Goal: Communication & Community: Answer question/provide support

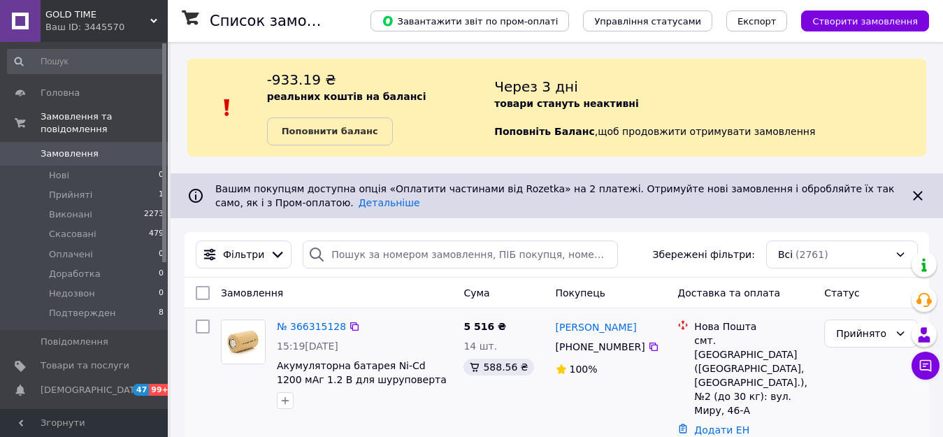
scroll to position [70, 0]
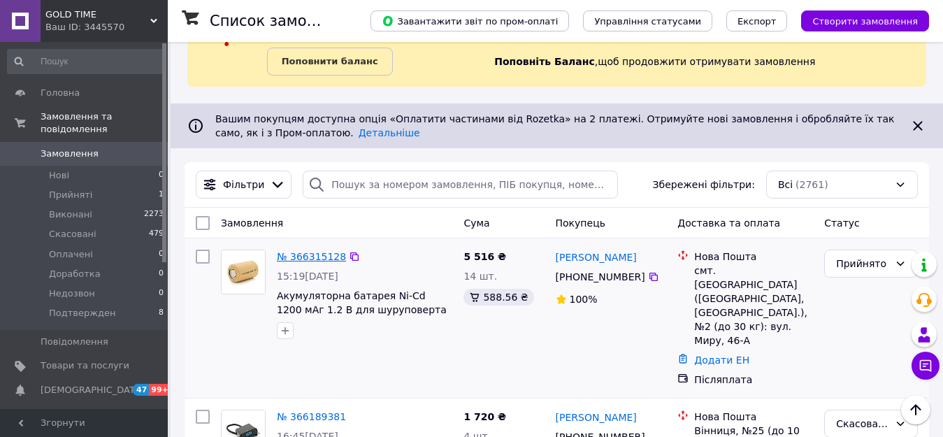
click at [306, 257] on link "№ 366315128" at bounding box center [311, 256] width 69 height 11
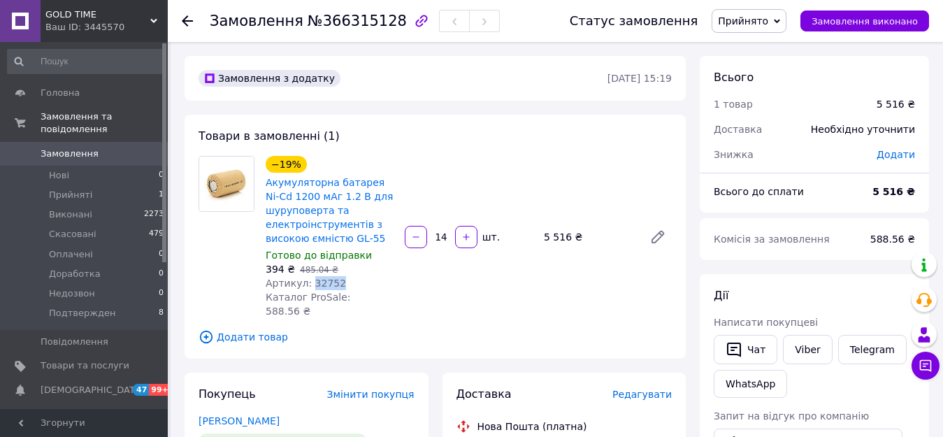
drag, startPoint x: 341, startPoint y: 284, endPoint x: 307, endPoint y: 286, distance: 34.3
click at [307, 286] on div "Артикул: 32752" at bounding box center [330, 283] width 128 height 14
copy span "32752"
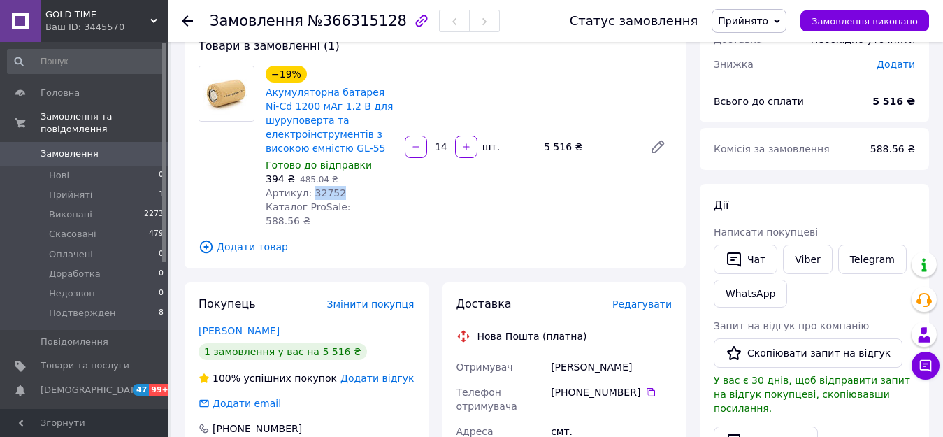
scroll to position [70, 0]
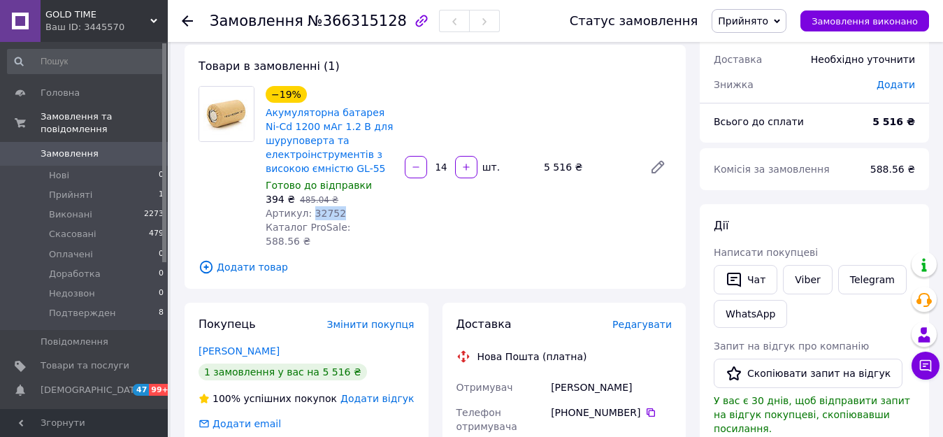
click at [539, 210] on div "−19% Акумуляторна батарея Ni-Cd 1200 мАг 1.2 В для шуруповерта та електроінстру…" at bounding box center [468, 167] width 417 height 168
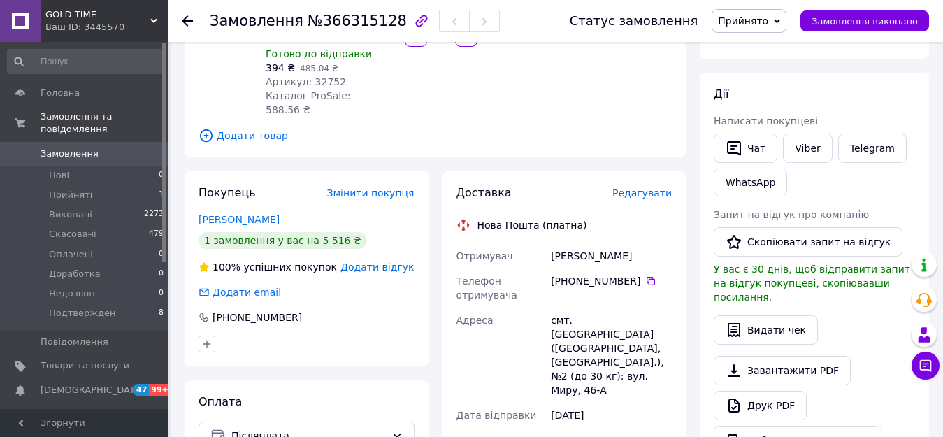
scroll to position [210, 0]
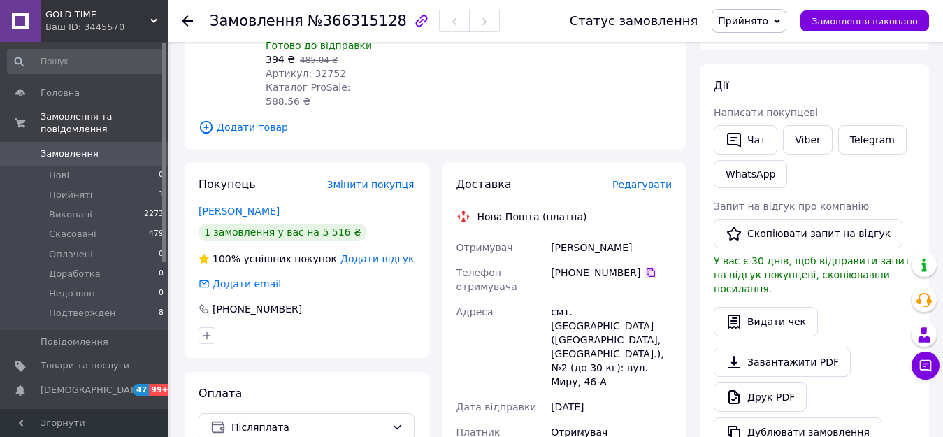
click at [646, 268] on icon at bounding box center [650, 272] width 8 height 8
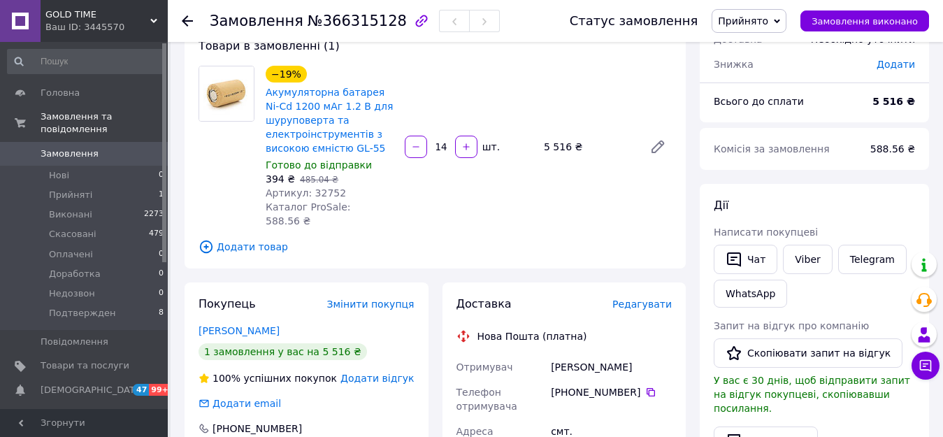
scroll to position [70, 0]
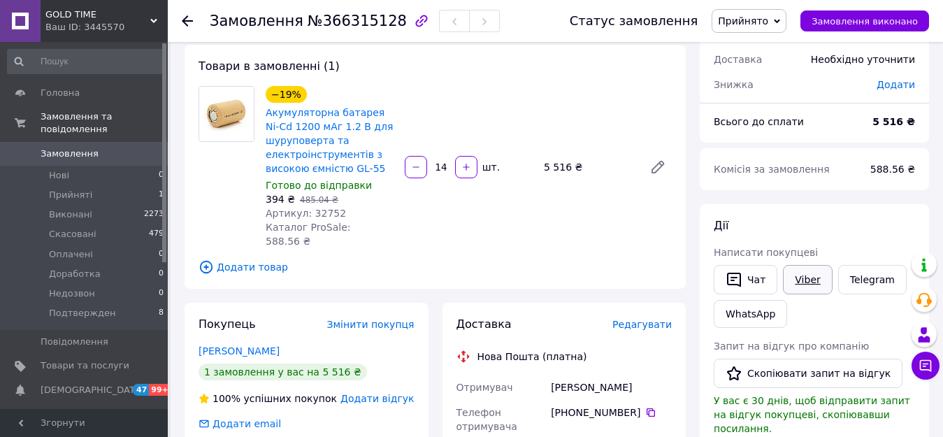
click at [813, 277] on link "Viber" at bounding box center [807, 279] width 49 height 29
click at [746, 278] on button "Чат" at bounding box center [745, 279] width 64 height 29
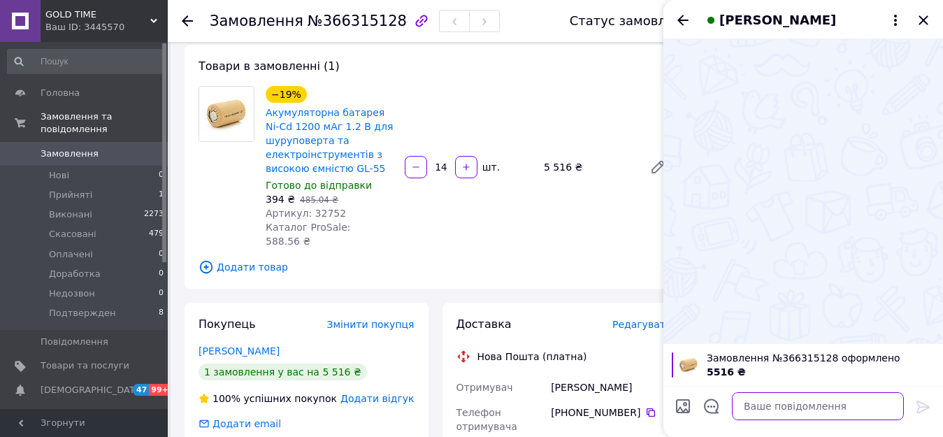
click at [759, 405] on textarea at bounding box center [818, 406] width 172 height 28
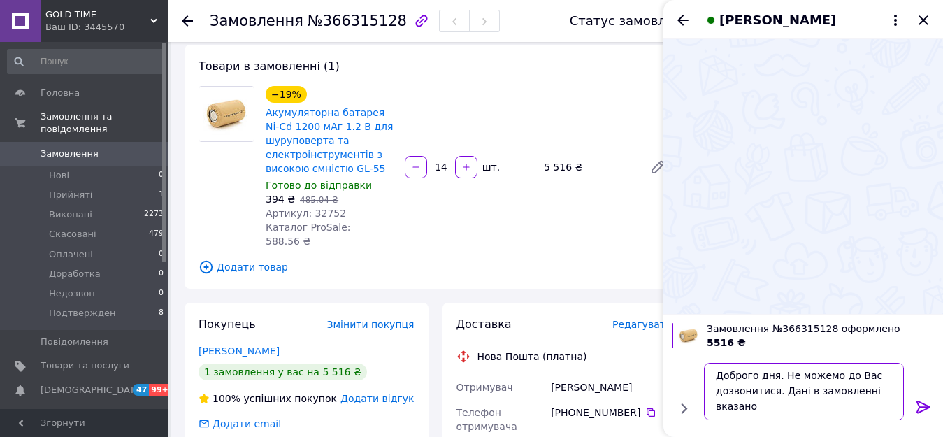
scroll to position [1, 0]
type textarea "Доброго дня. Не можемо до Вас дозвонитися. [PERSON_NAME] в замовленні вказано в…"
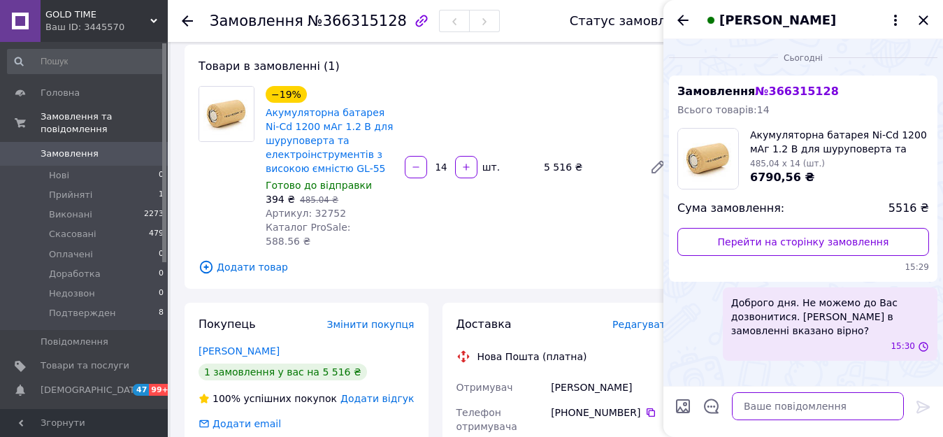
scroll to position [0, 0]
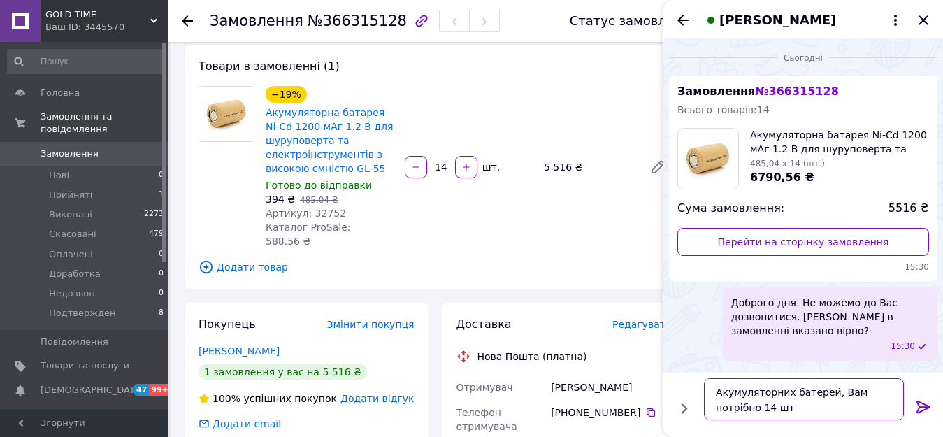
type textarea "Акумуляторних батерей, Вам потрібно 14 шт?"
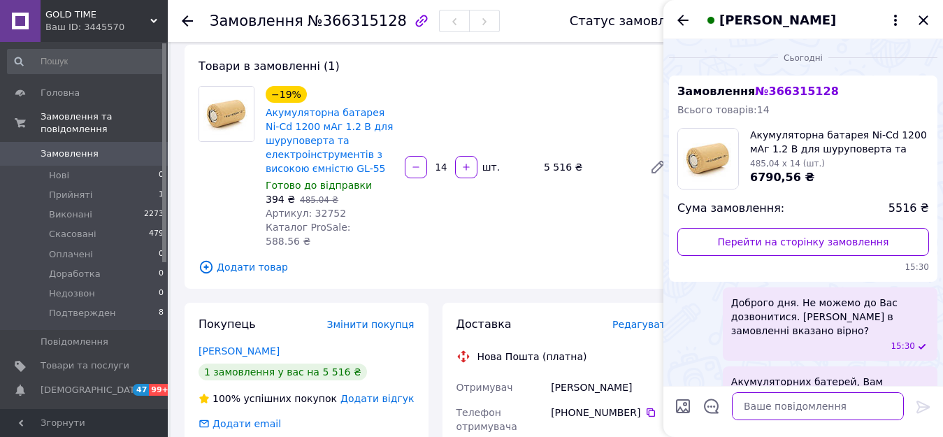
scroll to position [45, 0]
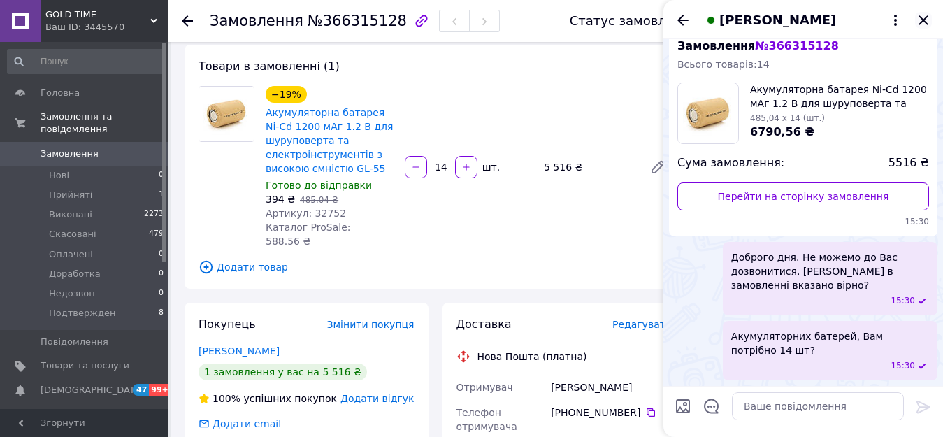
click at [918, 19] on icon "Закрити" at bounding box center [923, 20] width 17 height 17
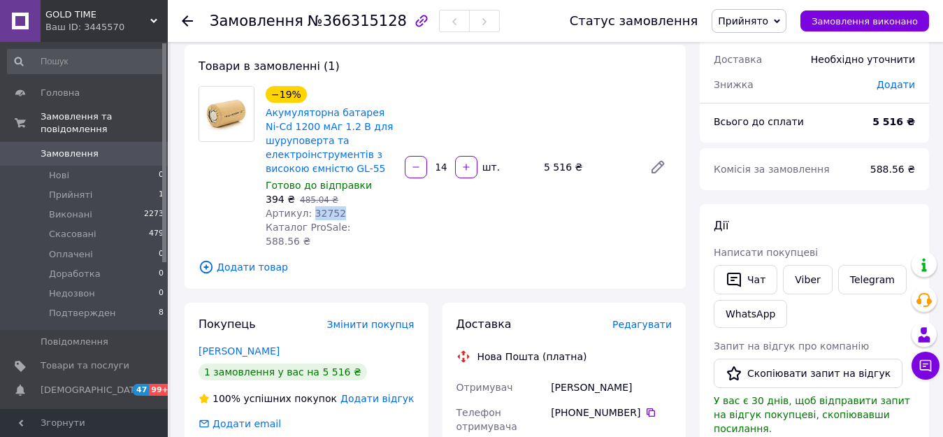
drag, startPoint x: 341, startPoint y: 215, endPoint x: 305, endPoint y: 213, distance: 35.7
click at [305, 213] on div "Артикул: 32752" at bounding box center [330, 213] width 128 height 14
copy span "32752"
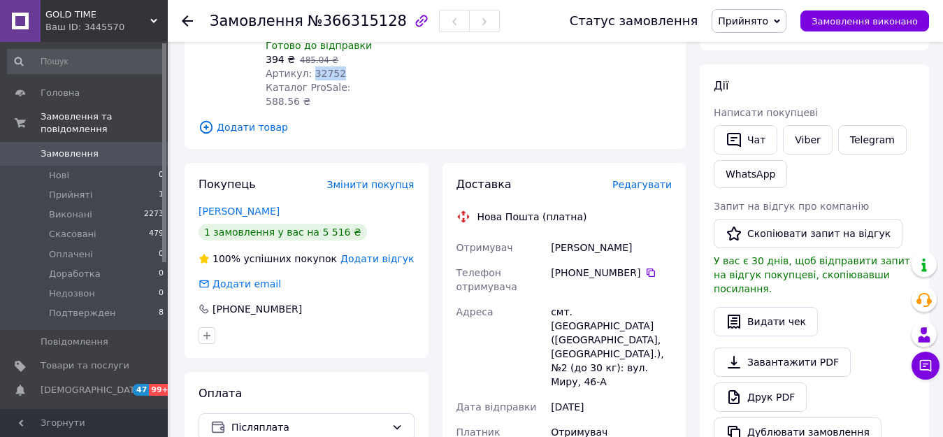
scroll to position [140, 0]
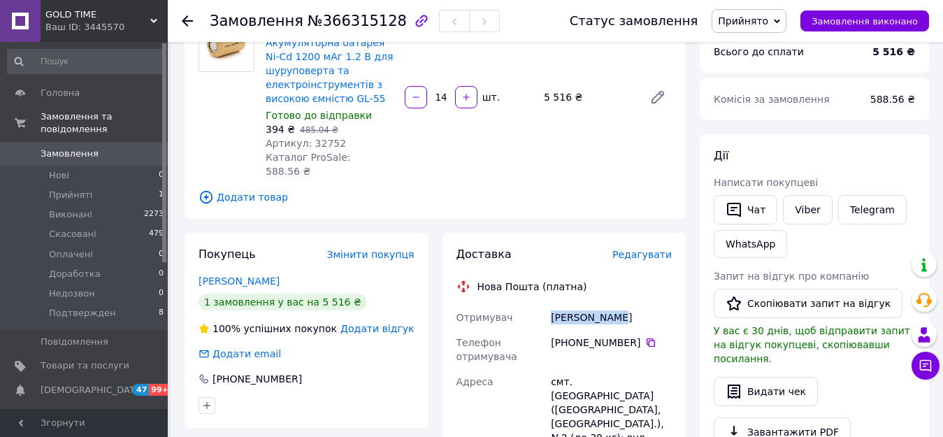
drag, startPoint x: 616, startPoint y: 304, endPoint x: 553, endPoint y: 304, distance: 62.9
click at [553, 305] on div "[PERSON_NAME]" at bounding box center [611, 317] width 126 height 25
copy div "[PERSON_NAME]"
click at [646, 338] on icon at bounding box center [650, 342] width 8 height 8
click at [312, 145] on span "Артикул: 32752" at bounding box center [306, 143] width 80 height 11
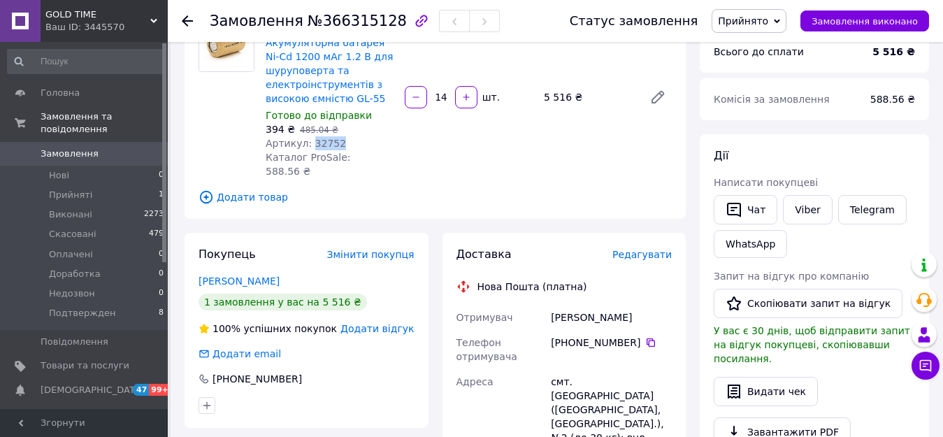
click at [312, 145] on span "Артикул: 32752" at bounding box center [306, 143] width 80 height 11
copy span "32752"
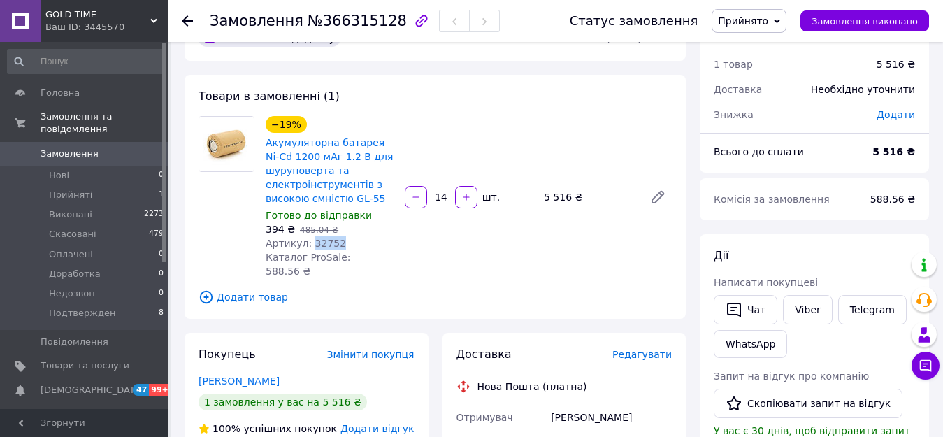
scroll to position [0, 0]
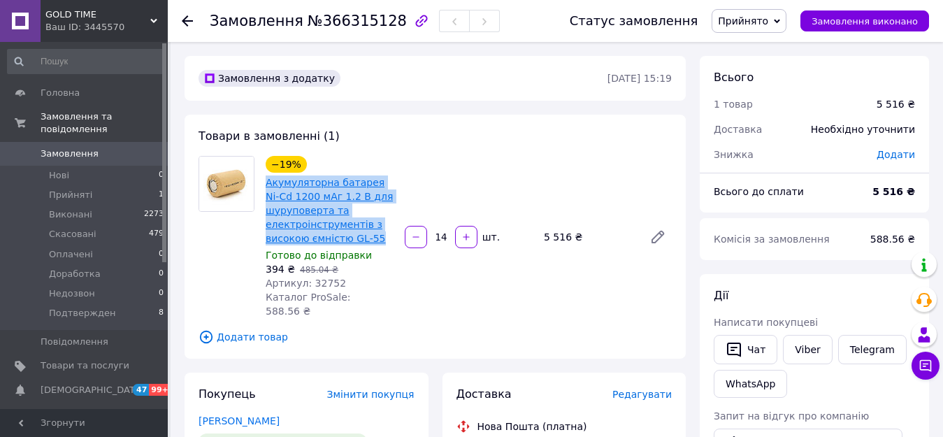
drag, startPoint x: 376, startPoint y: 235, endPoint x: 268, endPoint y: 184, distance: 119.7
click at [268, 184] on span "Акумуляторна батарея Ni-Cd 1200 мАг 1.2 В для шуруповерта та електроінструменті…" at bounding box center [330, 210] width 128 height 70
copy link "Акумуляторна батарея Ni-Cd 1200 мАг 1.2 В для шуруповерта та електроінструменті…"
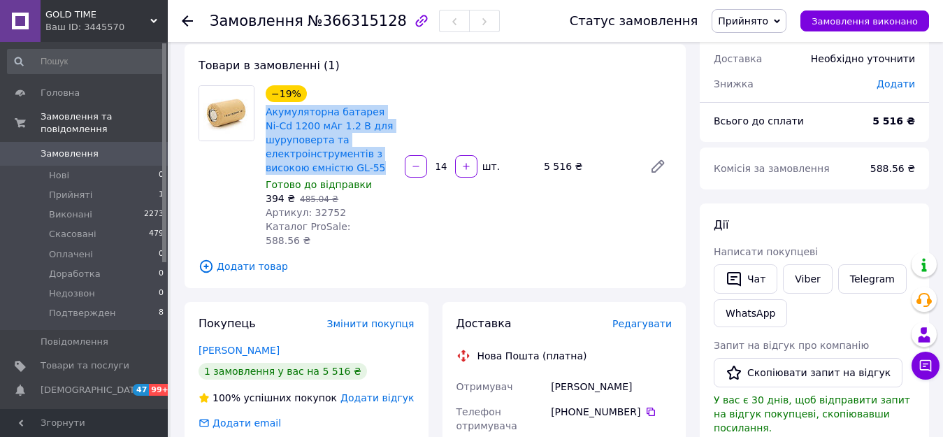
scroll to position [70, 0]
